Goal: Task Accomplishment & Management: Manage account settings

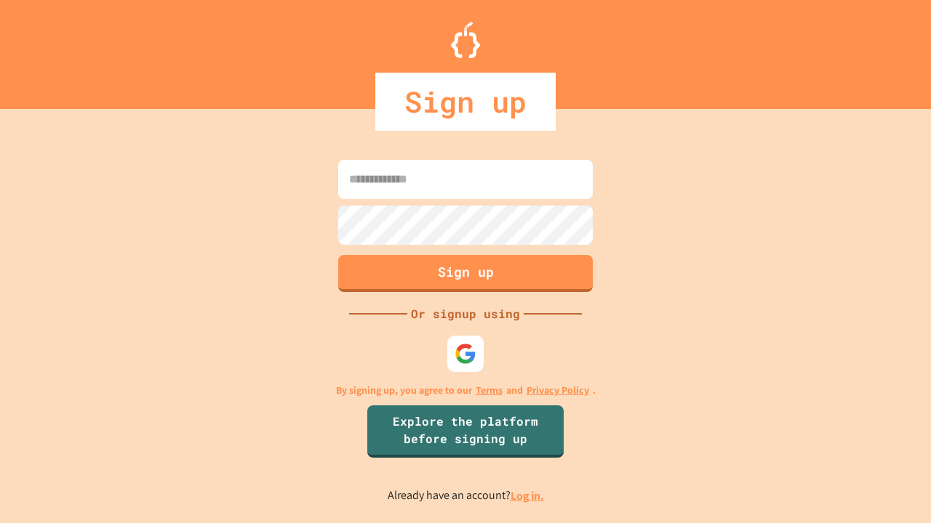
click at [528, 496] on link "Log in." at bounding box center [526, 496] width 33 height 15
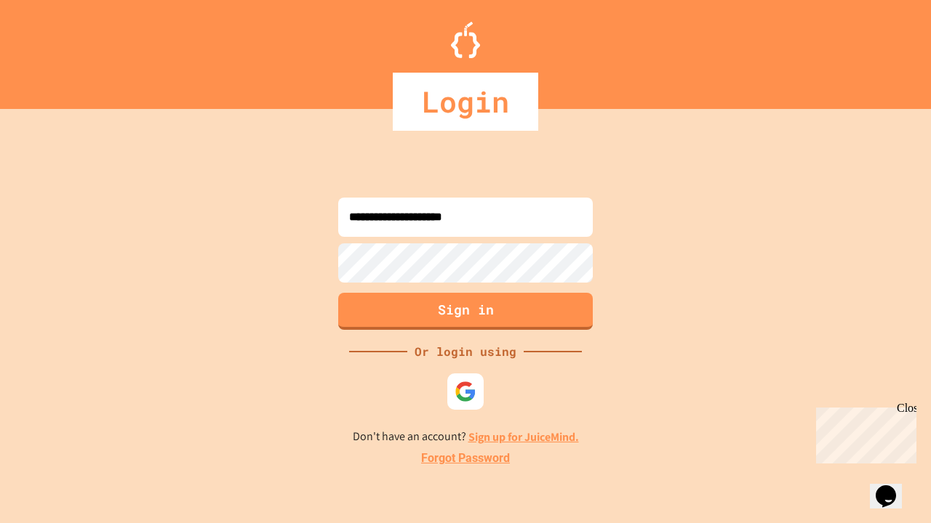
type input "**********"
